Goal: Task Accomplishment & Management: Manage account settings

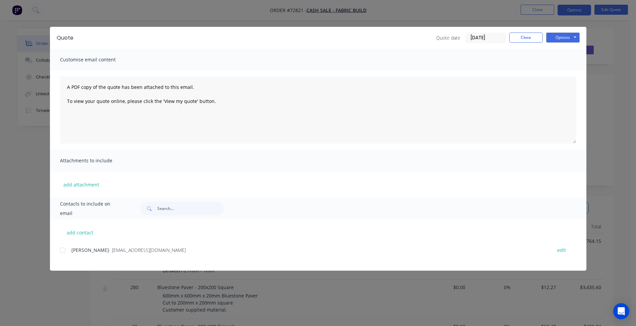
click at [523, 39] on button "Close" at bounding box center [526, 38] width 34 height 10
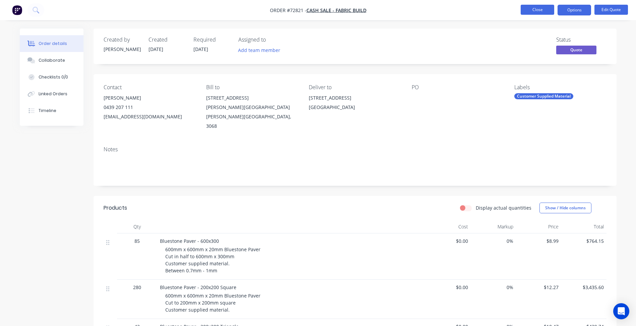
click at [531, 11] on button "Close" at bounding box center [538, 10] width 34 height 10
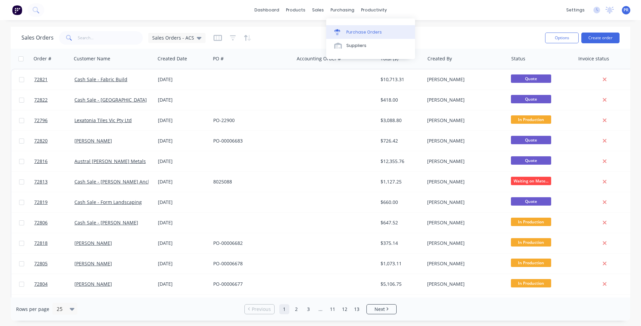
click at [353, 34] on div "Purchase Orders" at bounding box center [364, 32] width 36 height 6
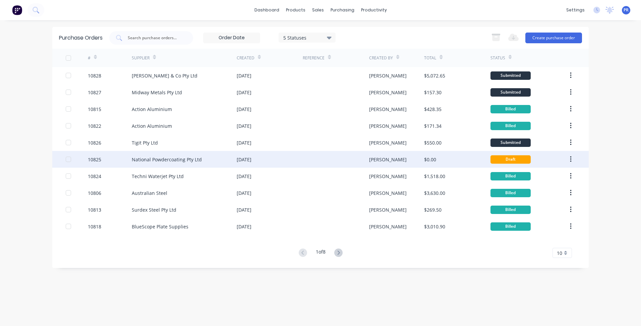
click at [186, 162] on div "National Powdercoating Pty Ltd" at bounding box center [167, 159] width 70 height 7
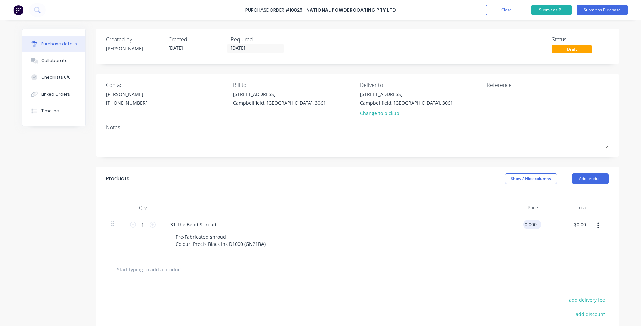
click at [531, 228] on input "0.0000" at bounding box center [530, 225] width 15 height 10
click at [523, 225] on input "0.0000" at bounding box center [530, 225] width 18 height 10
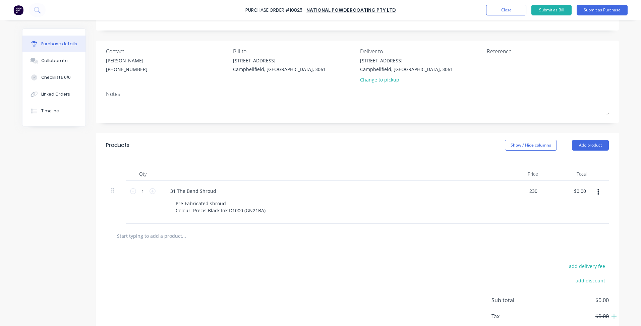
type input "$230.00"
click at [345, 252] on div "add delivery fee add discount Sub total $230.00 Tax $23.00 Total $253.00" at bounding box center [357, 303] width 523 height 110
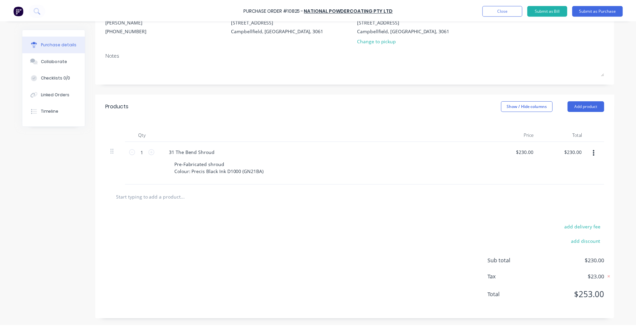
scroll to position [0, 0]
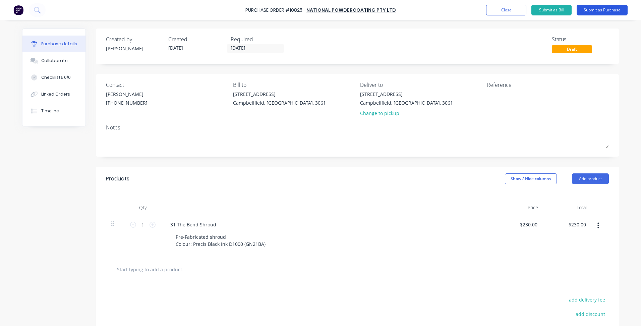
click at [597, 11] on button "Submit as Purchase" at bounding box center [602, 10] width 51 height 11
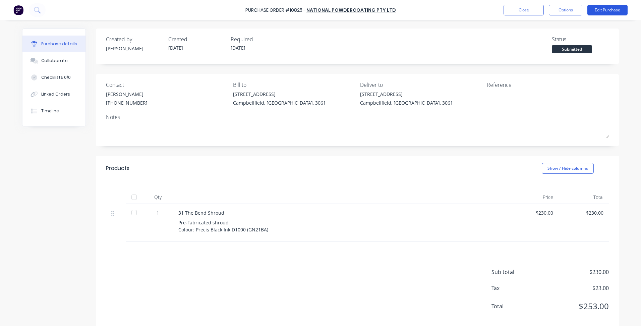
click at [599, 12] on button "Edit Purchase" at bounding box center [607, 10] width 40 height 11
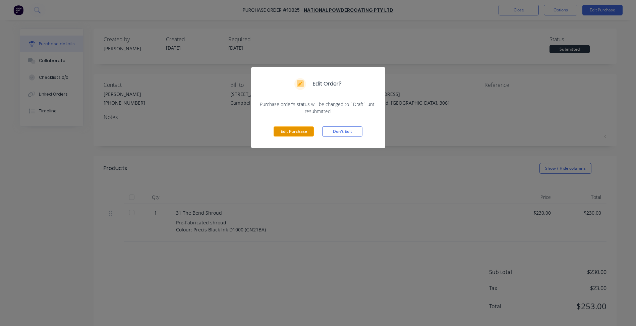
click at [285, 134] on button "Edit Purchase" at bounding box center [294, 131] width 40 height 10
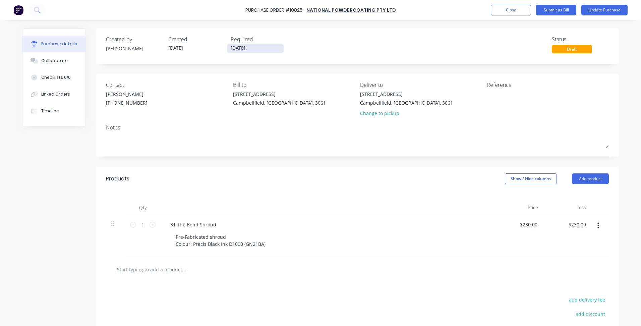
click at [237, 48] on input "[DATE]" at bounding box center [255, 48] width 56 height 8
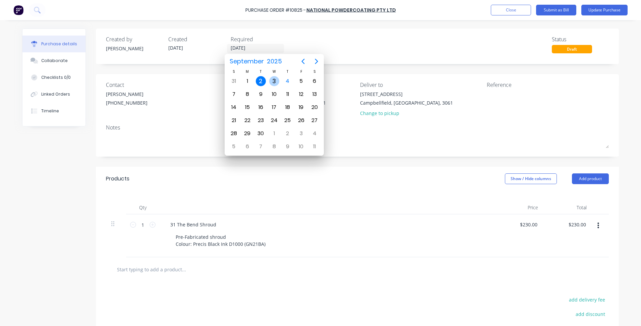
click at [271, 82] on div "3" at bounding box center [274, 81] width 10 height 10
type input "[DATE]"
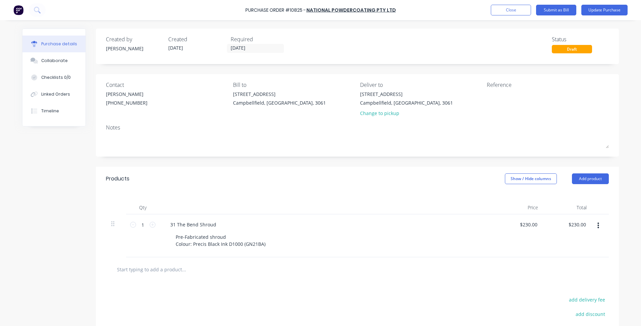
click at [603, 3] on div "Purchase Order #10825 - National Powdercoating Pty Ltd Add product Close Submit…" at bounding box center [320, 10] width 641 height 20
click at [603, 7] on button "Update Purchase" at bounding box center [604, 10] width 46 height 11
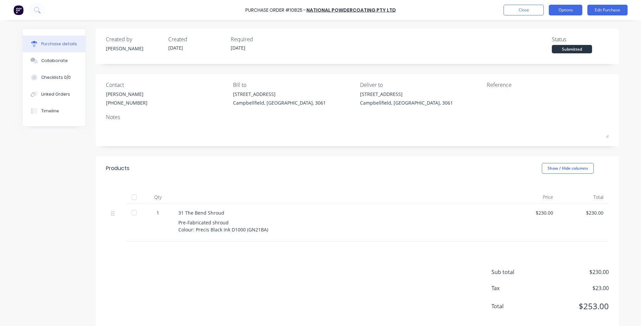
click at [564, 10] on button "Options" at bounding box center [566, 10] width 34 height 11
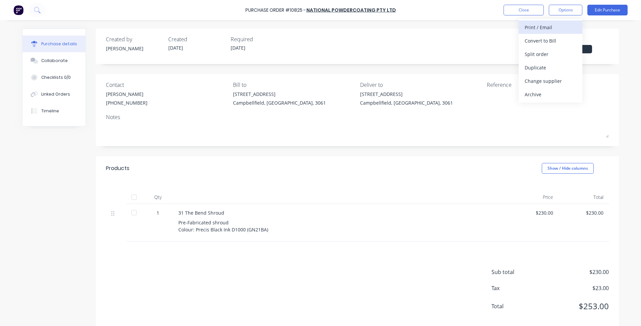
click at [550, 26] on div "Print / Email" at bounding box center [551, 27] width 52 height 10
drag, startPoint x: 562, startPoint y: 30, endPoint x: 561, endPoint y: 41, distance: 10.8
click at [561, 41] on div "Back With pricing Without pricing" at bounding box center [551, 41] width 64 height 44
click at [561, 41] on div "With pricing" at bounding box center [551, 41] width 52 height 10
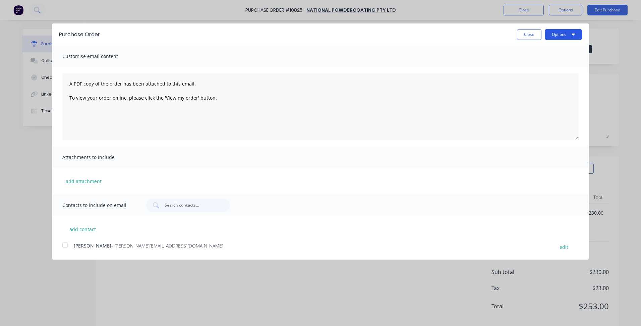
click at [565, 35] on button "Options" at bounding box center [563, 34] width 37 height 11
click at [540, 51] on div "Print" at bounding box center [550, 52] width 52 height 10
drag, startPoint x: 538, startPoint y: 37, endPoint x: 525, endPoint y: 1, distance: 38.2
click at [538, 36] on button "Close" at bounding box center [529, 34] width 24 height 11
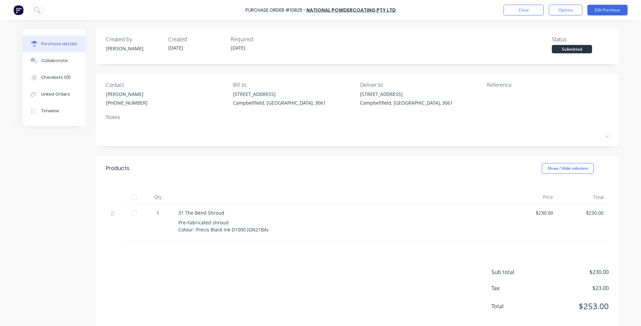
click at [525, 1] on div "Purchase Order #10825 - National Powdercoating Pty Ltd Close Options Edit Purch…" at bounding box center [320, 10] width 641 height 20
click at [523, 9] on button "Close" at bounding box center [524, 10] width 40 height 11
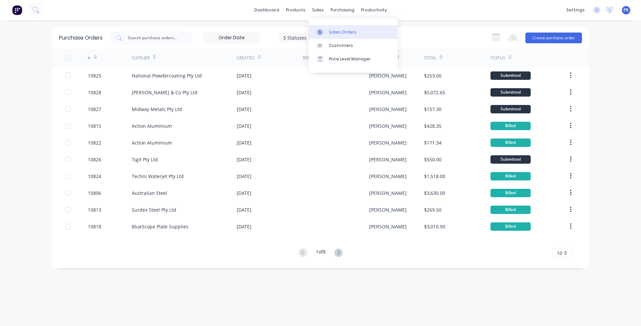
click at [330, 31] on div "Sales Orders" at bounding box center [342, 32] width 27 height 6
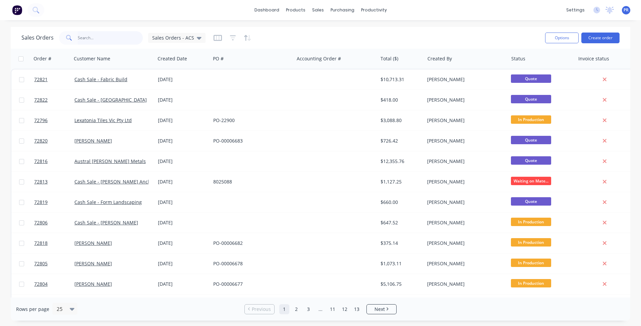
click at [96, 40] on input "text" at bounding box center [110, 37] width 65 height 13
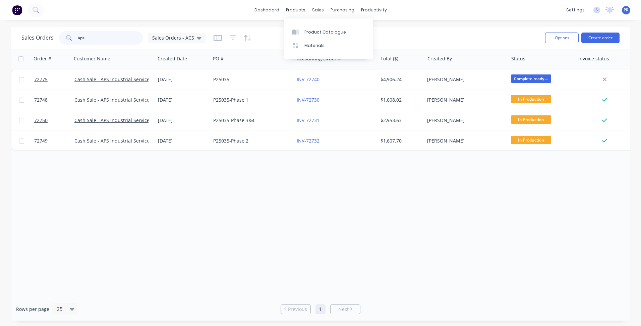
drag, startPoint x: 100, startPoint y: 41, endPoint x: 31, endPoint y: 44, distance: 68.8
click at [35, 43] on div "Sales Orders aps Sales Orders - ACS" at bounding box center [113, 37] width 184 height 13
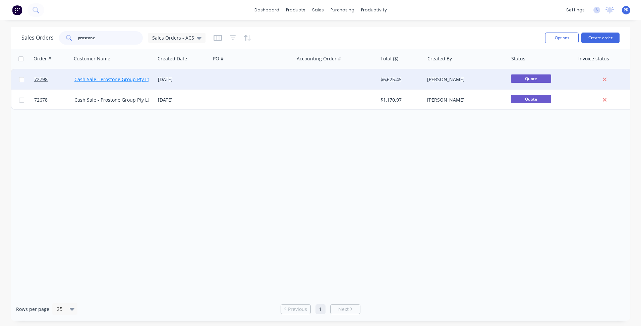
type input "prostone"
click at [138, 77] on link "Cash Sale - Prostone Group Pty Ltd" at bounding box center [113, 79] width 78 height 6
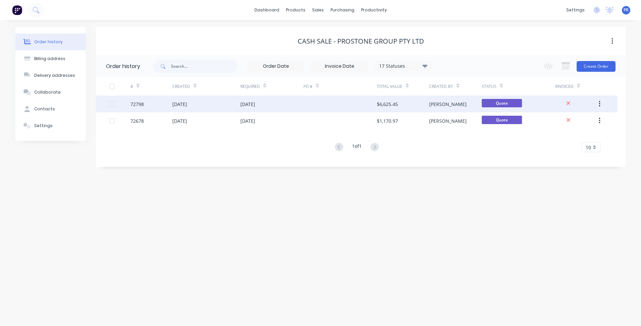
click at [346, 106] on div at bounding box center [339, 104] width 73 height 17
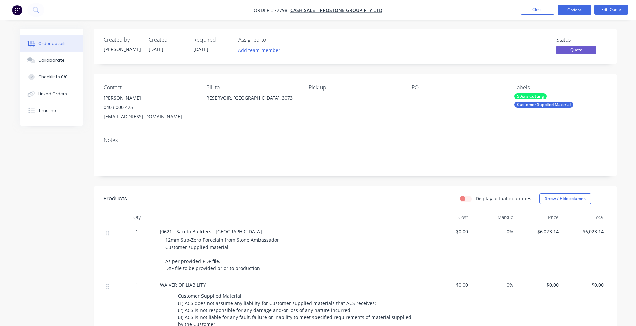
click at [422, 96] on div at bounding box center [454, 97] width 84 height 9
click at [610, 10] on button "Edit Quote" at bounding box center [611, 10] width 34 height 10
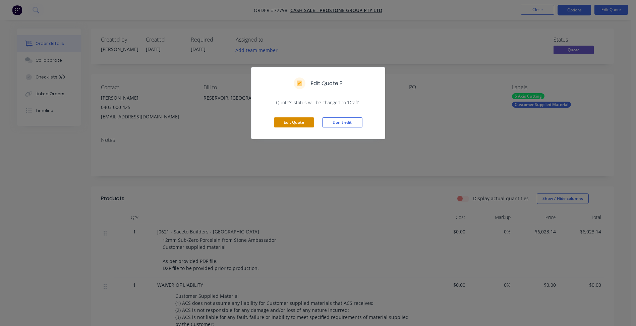
click at [303, 123] on button "Edit Quote" at bounding box center [294, 122] width 40 height 10
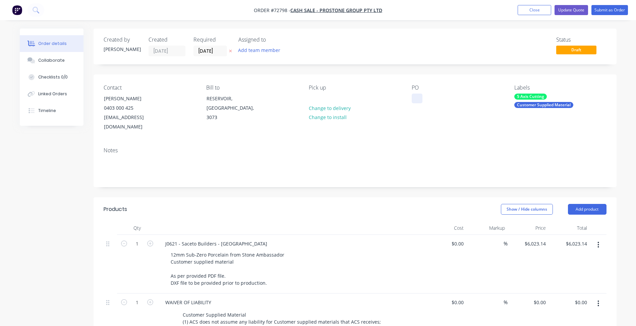
click at [415, 101] on div at bounding box center [417, 99] width 11 height 10
click at [210, 51] on input "[DATE]" at bounding box center [210, 51] width 33 height 10
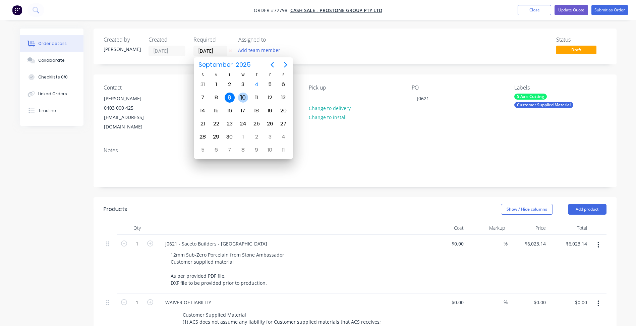
click at [245, 96] on div "10" at bounding box center [243, 98] width 10 height 10
type input "[DATE]"
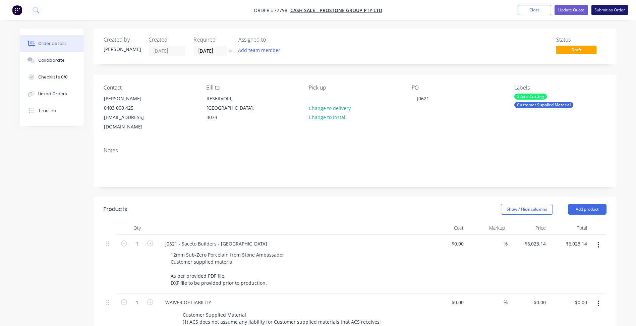
click at [600, 10] on button "Submit as Order" at bounding box center [609, 10] width 37 height 10
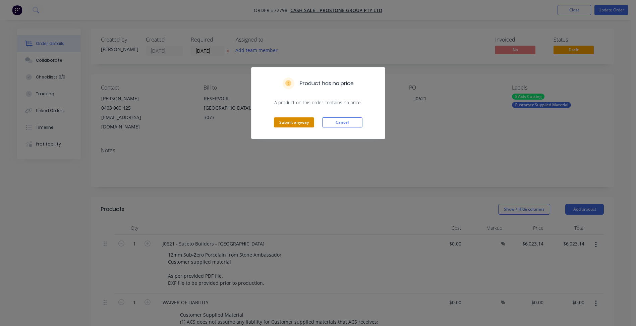
click at [300, 118] on button "Submit anyway" at bounding box center [294, 122] width 40 height 10
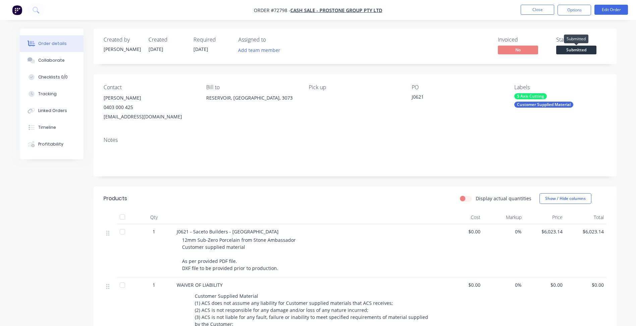
click at [579, 51] on span "Submitted" at bounding box center [576, 50] width 40 height 8
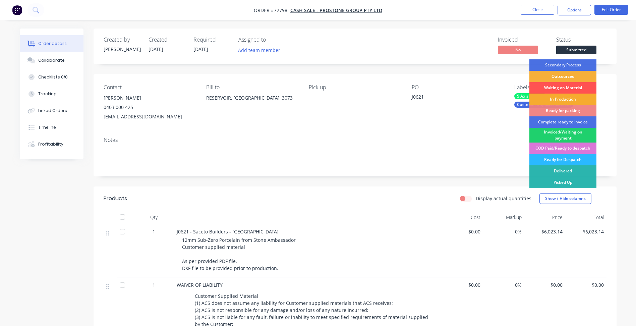
click at [562, 98] on div "In Production" at bounding box center [562, 99] width 67 height 11
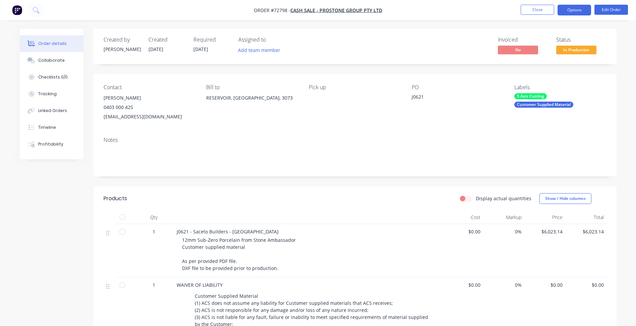
click at [572, 14] on button "Options" at bounding box center [575, 10] width 34 height 11
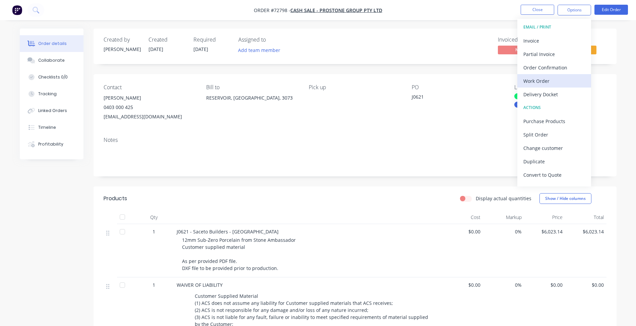
click at [539, 78] on div "Work Order" at bounding box center [554, 81] width 62 height 10
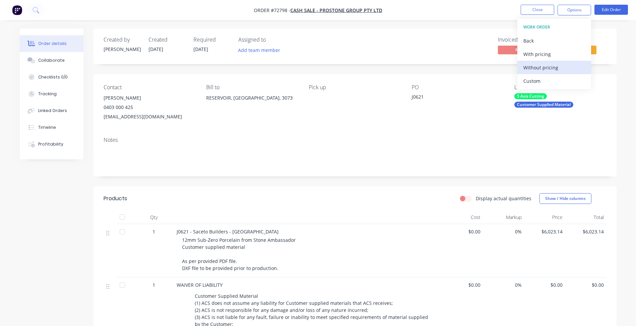
click at [541, 69] on div "Without pricing" at bounding box center [554, 68] width 62 height 10
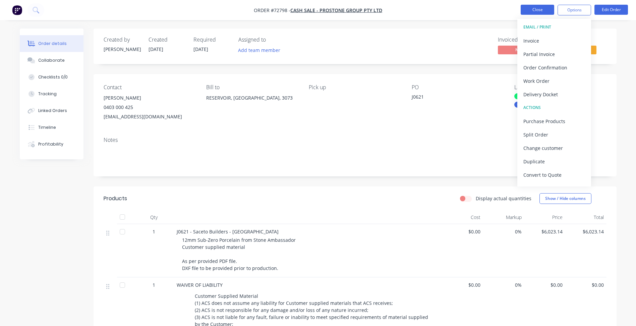
click at [535, 8] on button "Close" at bounding box center [538, 10] width 34 height 10
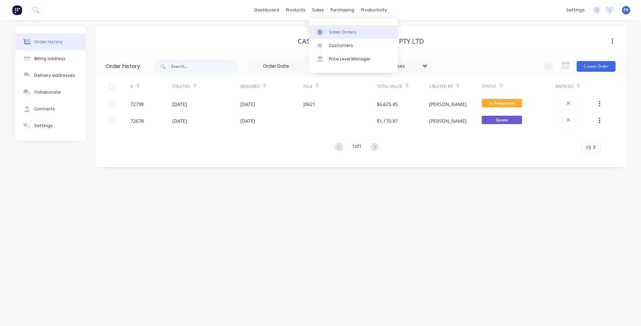
click at [331, 32] on div "Sales Orders" at bounding box center [342, 32] width 27 height 6
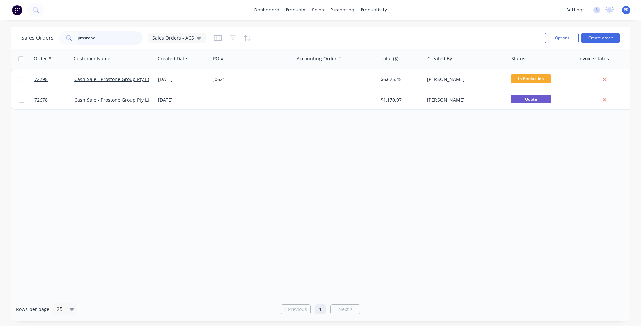
drag, startPoint x: 106, startPoint y: 37, endPoint x: 32, endPoint y: 44, distance: 74.7
click at [39, 34] on div "Sales Orders prostone Sales Orders - ACS" at bounding box center [113, 37] width 184 height 13
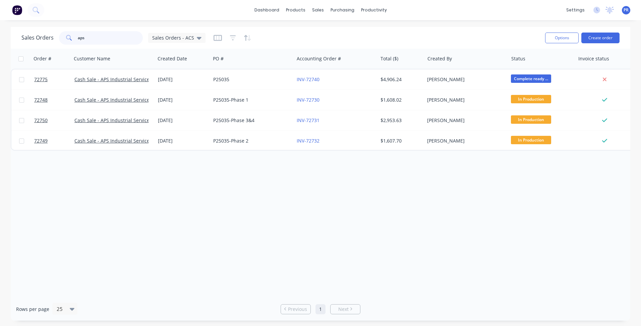
type input "aps"
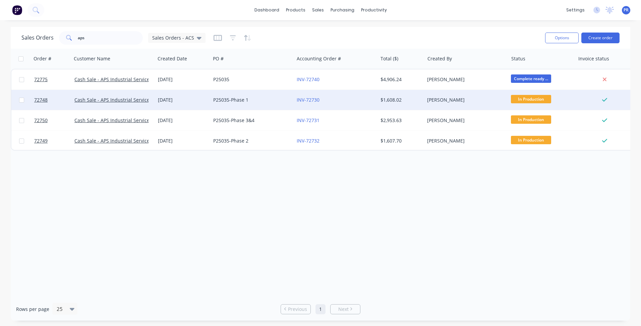
click at [374, 96] on div "INV-72730" at bounding box center [335, 100] width 83 height 20
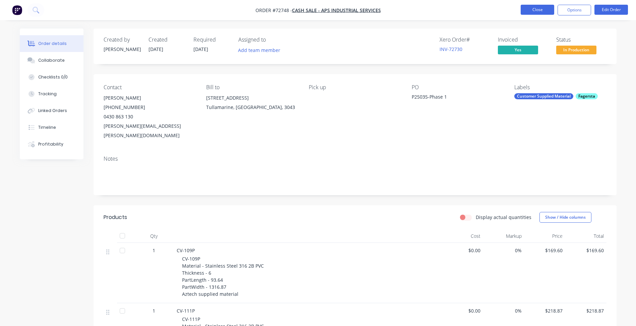
click at [541, 9] on button "Close" at bounding box center [538, 10] width 34 height 10
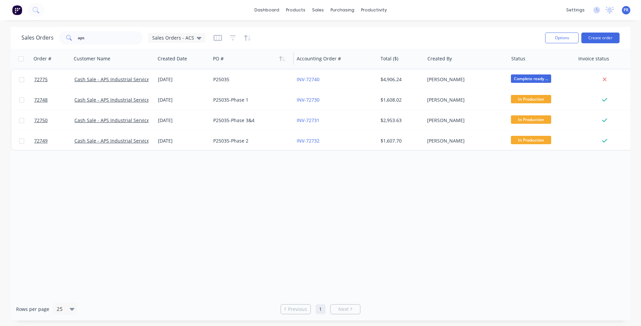
click div "Purchase Orders"
click input "text"
type input "any steel"
click div "Any Steel Fabrication"
click div "As quoted on 14/08 by [PERSON_NAME]: 6100 – 1 = $150.00 Each + GST 6000 – 4 = $…"
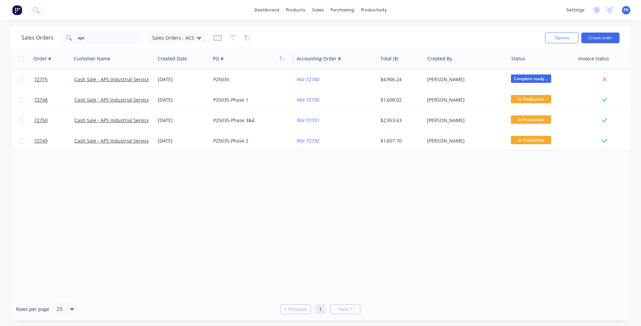
click div "As quoted on 14/08 by [PERSON_NAME]: 6100 – 1 = $150.00 Each + GST 6000 – 4 = $…"
click button "Edit Purchase"
click div "As quoted on 14/08 by [PERSON_NAME]: 6100 – 1 = $150.00 Each + GST 6000 – 4 = $…"
click div "add delivery fee add discount Sub total $1,735.00 Tax $173.50 Total $1,908.50"
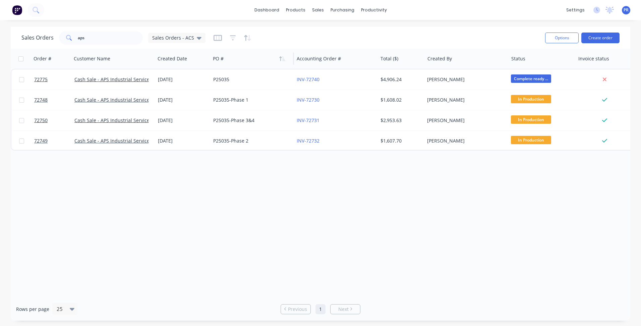
click input "1735.0000"
type input "$1,885.00"
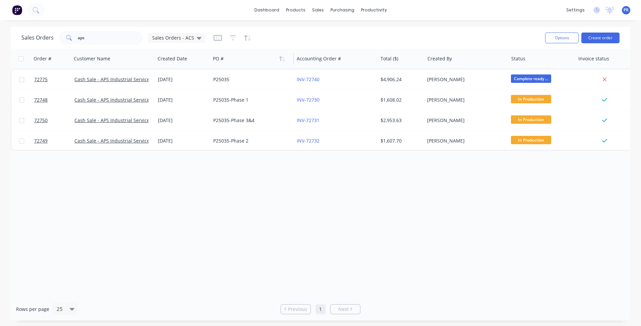
click div "add delivery fee add discount Sub total $1,735.00 Tax $173.50 Total $1,908.50"
click button "Update Purchase"
click button "Options"
click div "Print / Email"
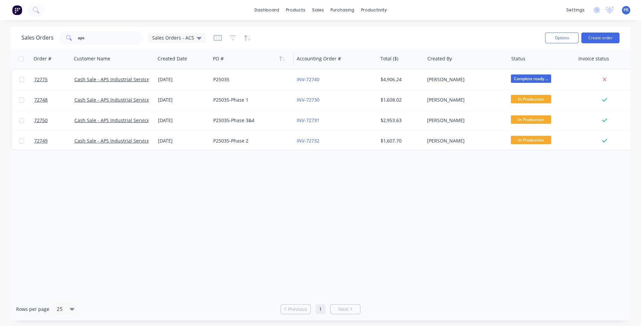
click div "With pricing"
click button "Options"
click div "Print"
click button "Close"
